Goal: Find contact information: Find contact information

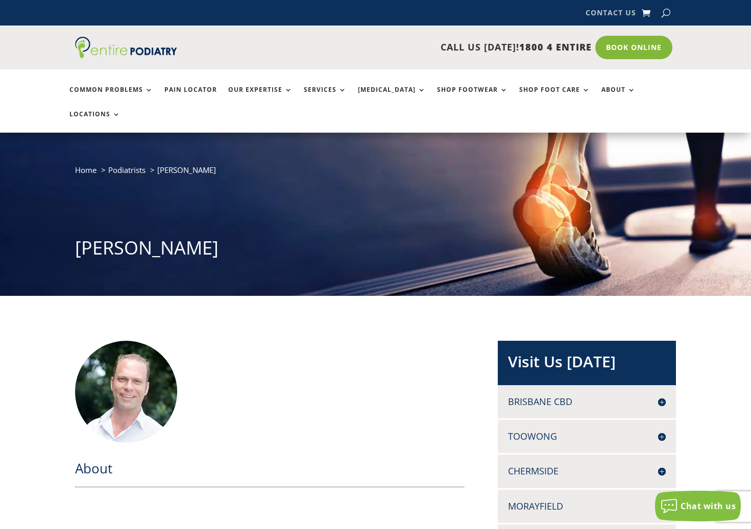
click at [610, 13] on link "Contact Us" at bounding box center [610, 14] width 51 height 11
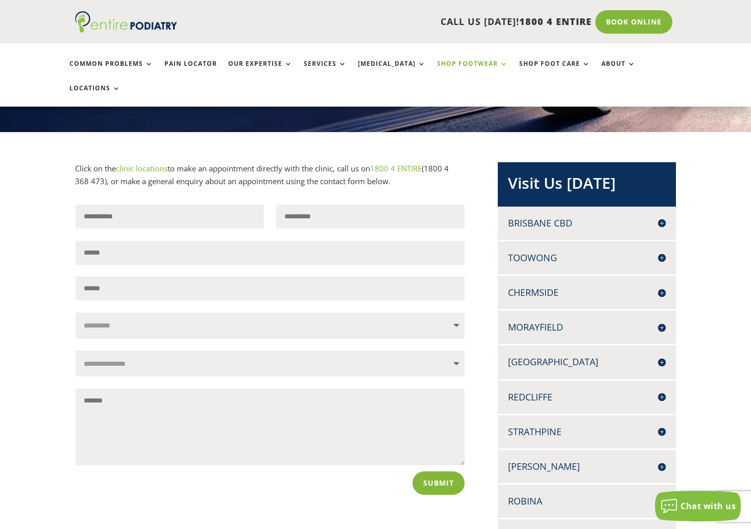
scroll to position [163, 0]
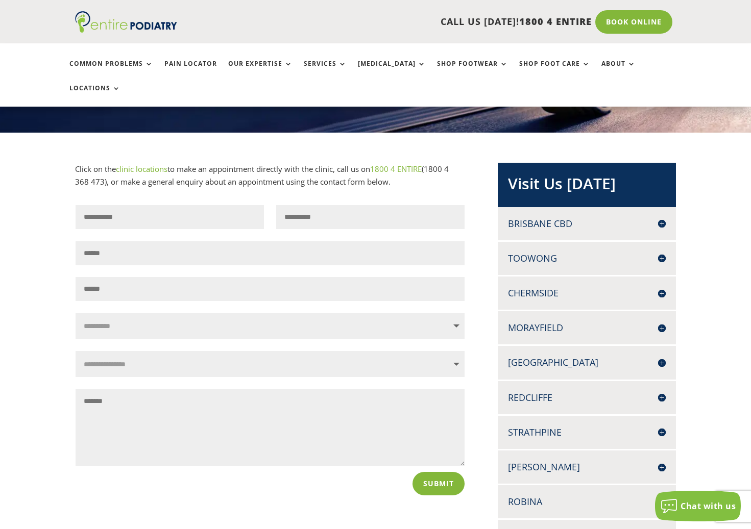
click at [641, 217] on h4 "Brisbane CBD" at bounding box center [587, 223] width 158 height 13
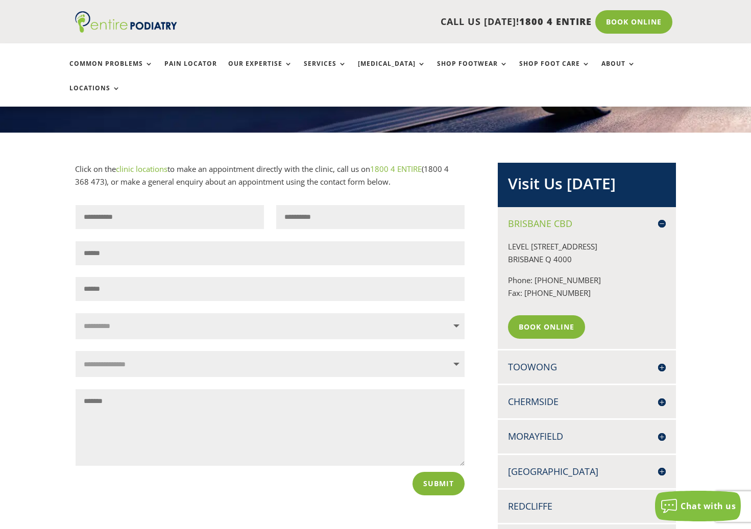
click at [571, 274] on p "Phone: [PHONE_NUMBER] Fax: [PHONE_NUMBER]" at bounding box center [587, 291] width 158 height 34
drag, startPoint x: 574, startPoint y: 269, endPoint x: 508, endPoint y: 267, distance: 65.9
click at [508, 274] on p "Phone: [PHONE_NUMBER] Fax: [PHONE_NUMBER]" at bounding box center [587, 291] width 158 height 34
copy p "Fax: [PHONE_NUMBER]"
